Goal: Task Accomplishment & Management: Use online tool/utility

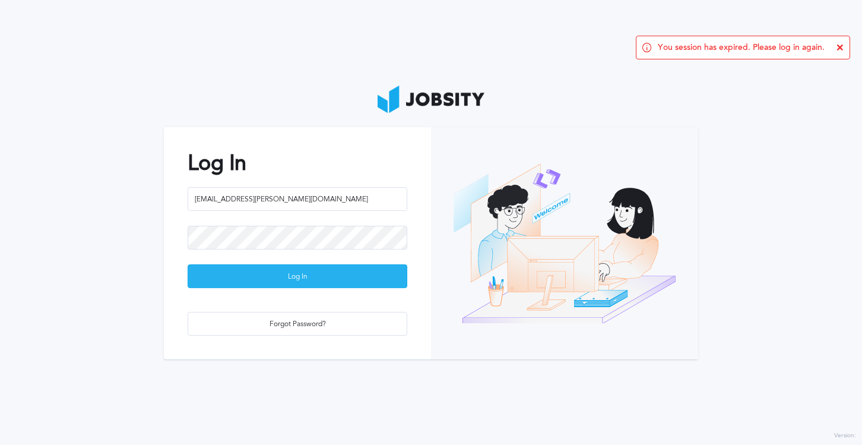
click at [351, 281] on div "Log In" at bounding box center [297, 277] width 218 height 24
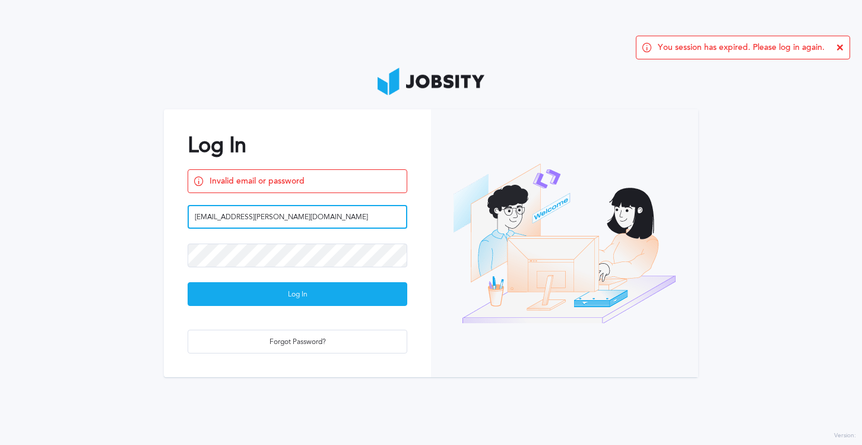
click at [266, 218] on input "[EMAIL_ADDRESS][PERSON_NAME][DOMAIN_NAME]" at bounding box center [298, 217] width 220 height 24
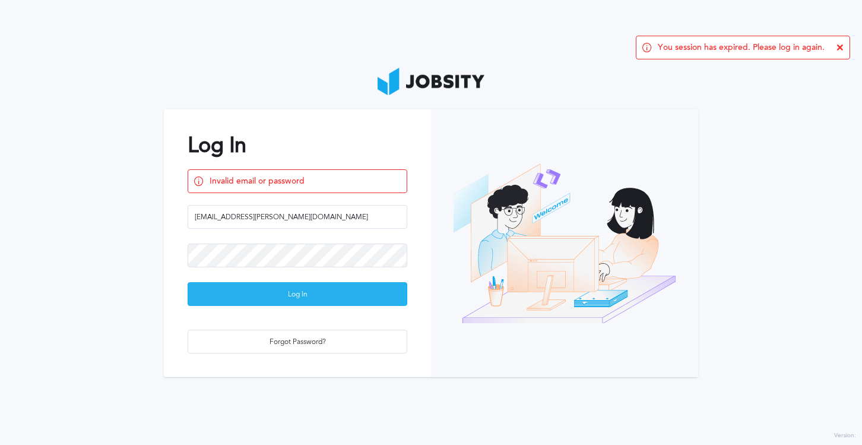
click at [194, 291] on div "Log In" at bounding box center [297, 295] width 218 height 24
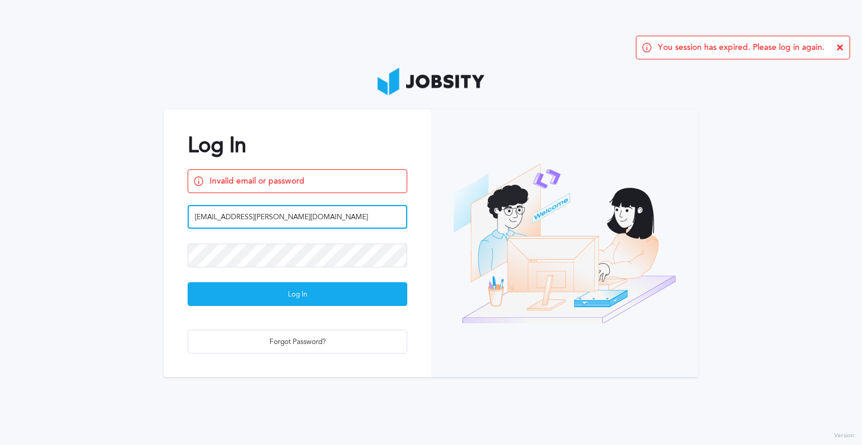
click at [270, 218] on input "[EMAIL_ADDRESS][PERSON_NAME][DOMAIN_NAME]" at bounding box center [298, 217] width 220 height 24
type input "[EMAIL_ADDRESS][PERSON_NAME][DOMAIN_NAME]"
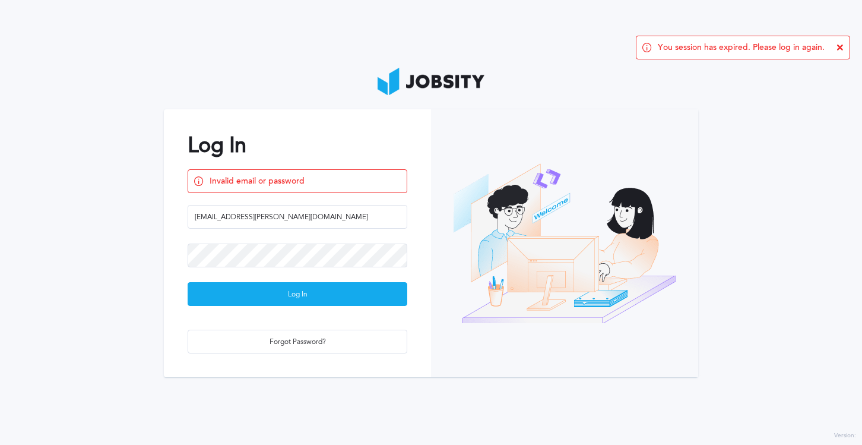
click at [130, 277] on section "Log In Invalid email or password [EMAIL_ADDRESS][PERSON_NAME][DOMAIN_NAME] Log …" at bounding box center [431, 222] width 862 height 445
click at [212, 294] on div "Log In" at bounding box center [297, 295] width 218 height 24
click at [632, 339] on div at bounding box center [564, 243] width 267 height 268
